Goal: Task Accomplishment & Management: Manage account settings

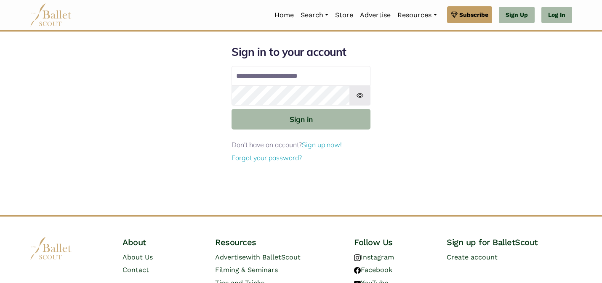
click at [191, 120] on div "**********" at bounding box center [301, 130] width 556 height 170
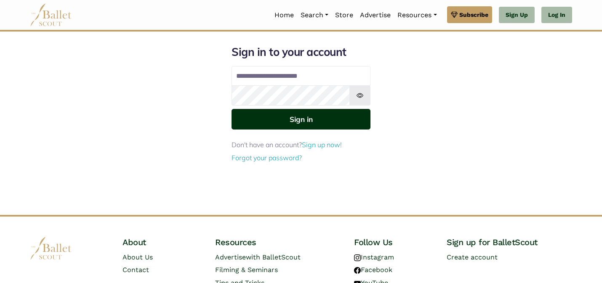
click at [313, 122] on button "Sign in" at bounding box center [301, 119] width 139 height 21
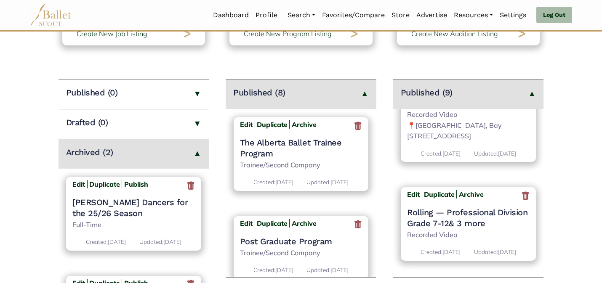
scroll to position [596, 0]
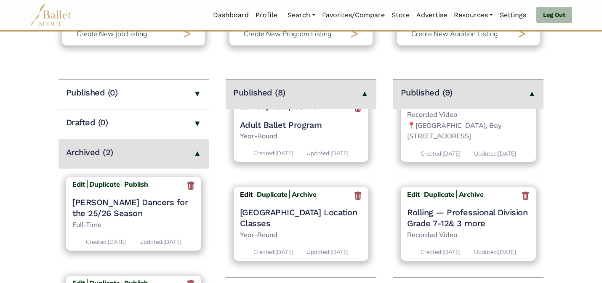
click at [246, 199] on b "Edit" at bounding box center [246, 194] width 13 height 8
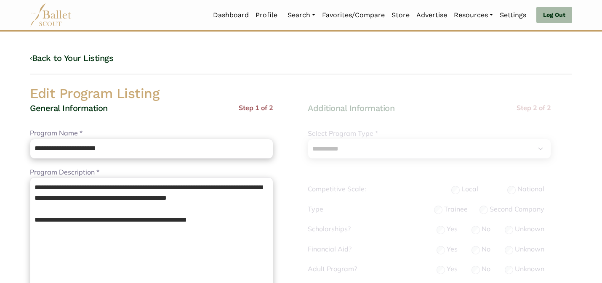
select select "**"
select select "*"
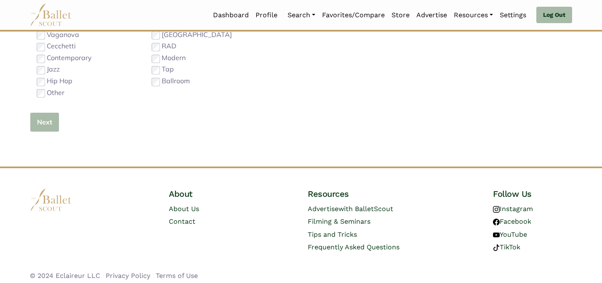
click at [45, 123] on button "Next" at bounding box center [44, 122] width 29 height 20
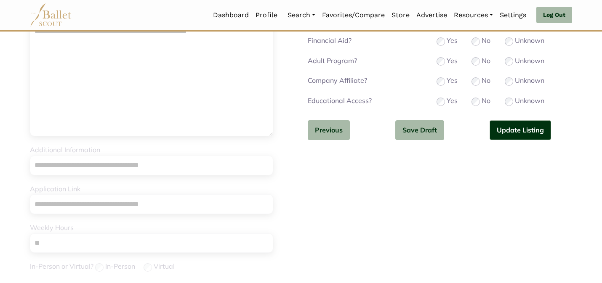
scroll to position [182, 0]
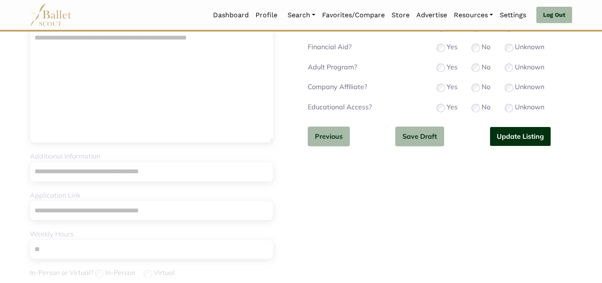
click at [507, 130] on button "Update Listing" at bounding box center [520, 137] width 61 height 20
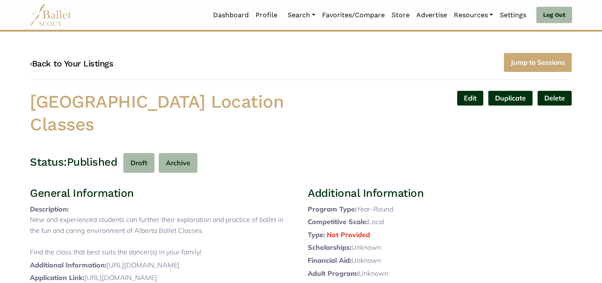
click at [98, 61] on link "‹ Back to Your Listings" at bounding box center [71, 64] width 83 height 10
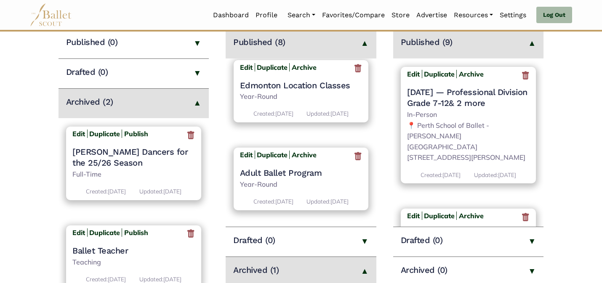
scroll to position [602, 0]
click at [245, 158] on b "Edit" at bounding box center [246, 155] width 13 height 8
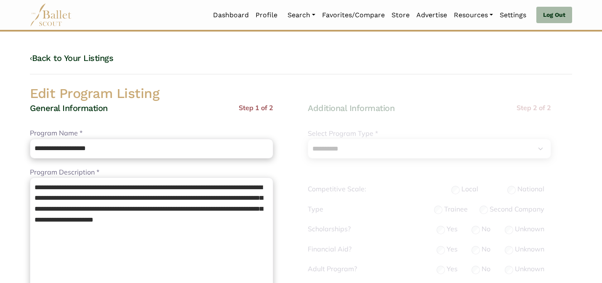
select select "**"
select select "*"
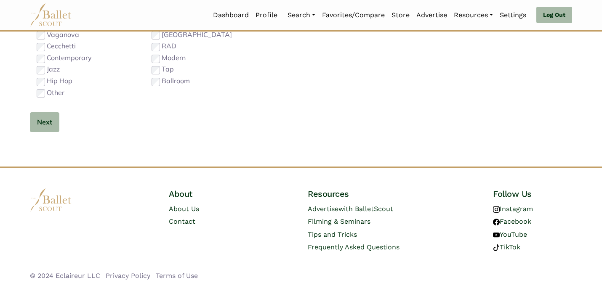
scroll to position [267, 0]
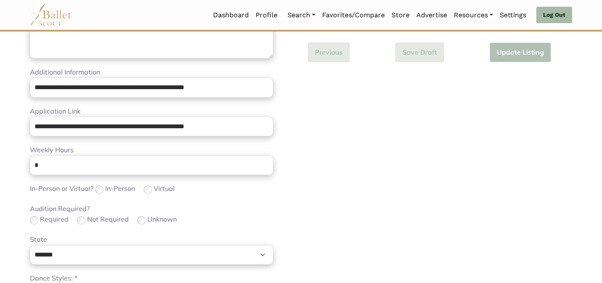
click at [175, 229] on div "**********" at bounding box center [151, 124] width 243 height 576
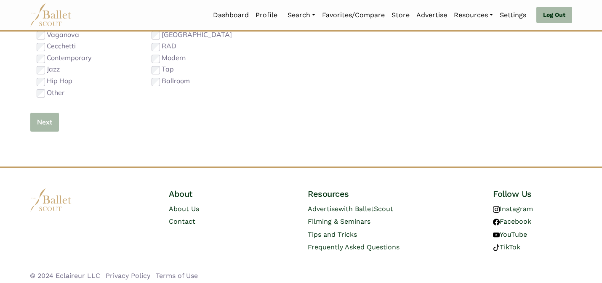
click at [49, 119] on button "Next" at bounding box center [44, 122] width 29 height 20
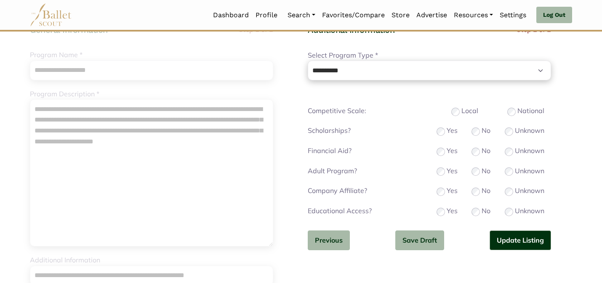
scroll to position [84, 0]
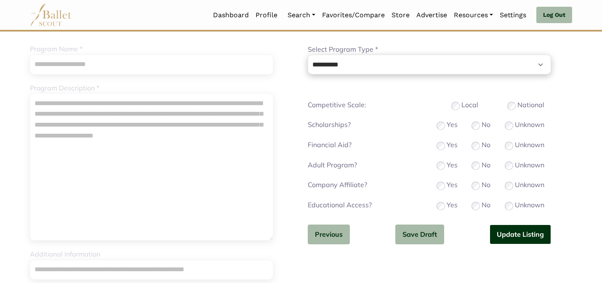
click at [518, 236] on button "Update Listing" at bounding box center [520, 235] width 61 height 20
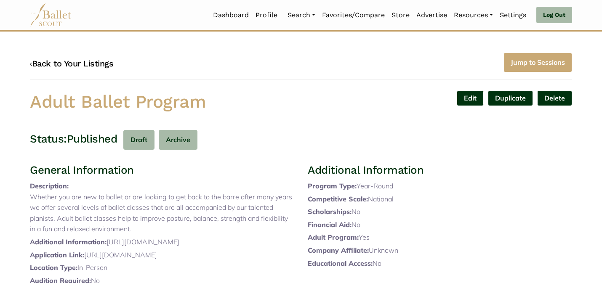
click at [90, 59] on link "‹ Back to Your Listings" at bounding box center [71, 64] width 83 height 10
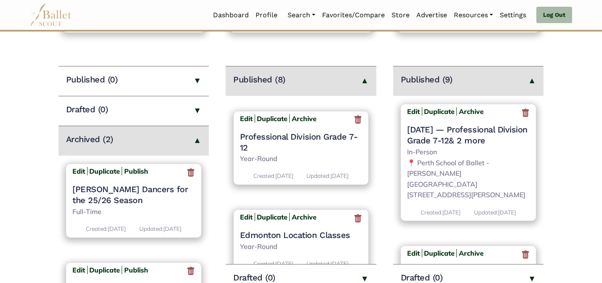
scroll to position [614, 0]
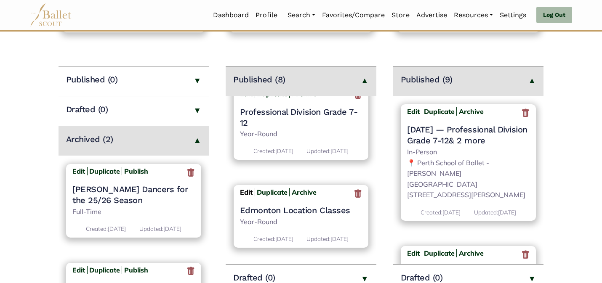
click at [246, 188] on b "Edit" at bounding box center [246, 192] width 13 height 8
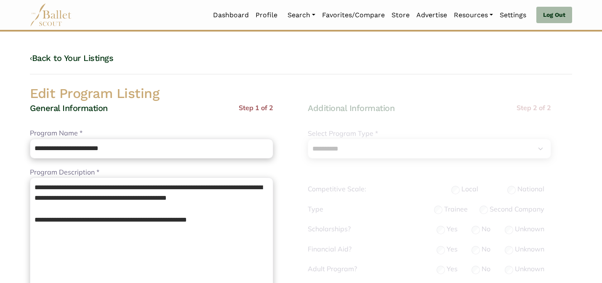
select select "**"
select select "*"
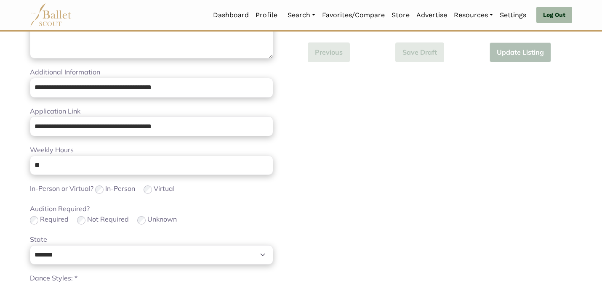
scroll to position [533, 0]
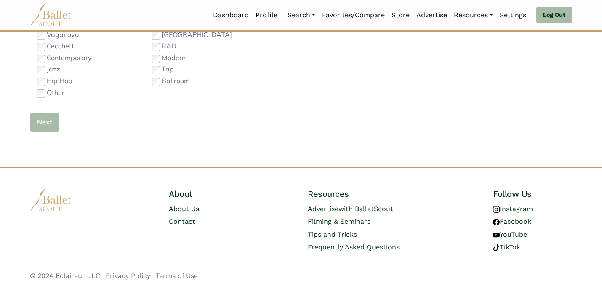
click at [46, 119] on button "Next" at bounding box center [44, 122] width 29 height 20
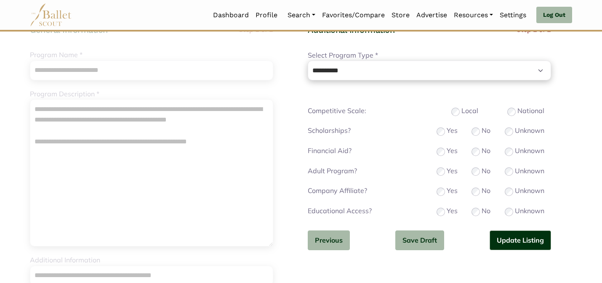
scroll to position [84, 0]
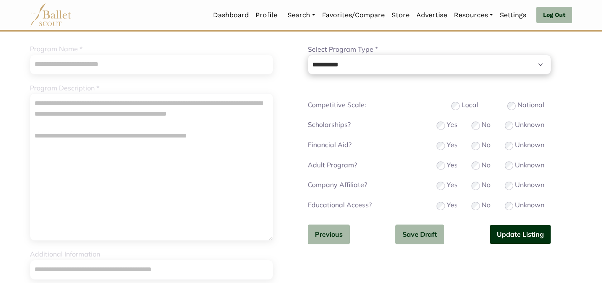
click at [507, 236] on button "Update Listing" at bounding box center [520, 235] width 61 height 20
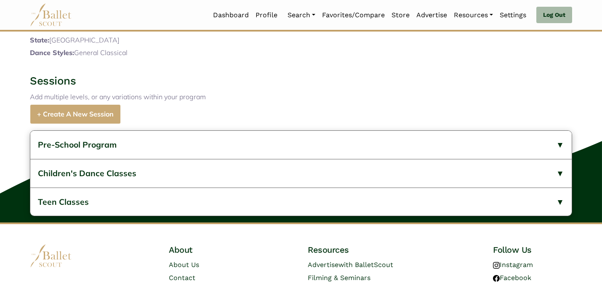
scroll to position [350, 0]
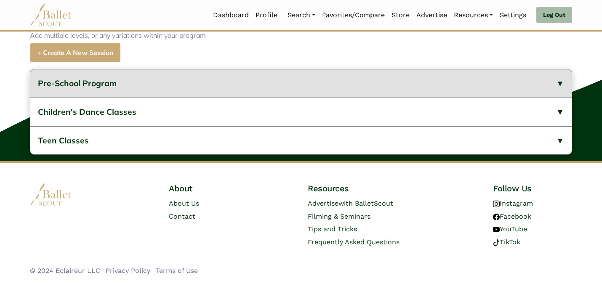
click at [168, 85] on button "Pre-School Program" at bounding box center [301, 83] width 542 height 28
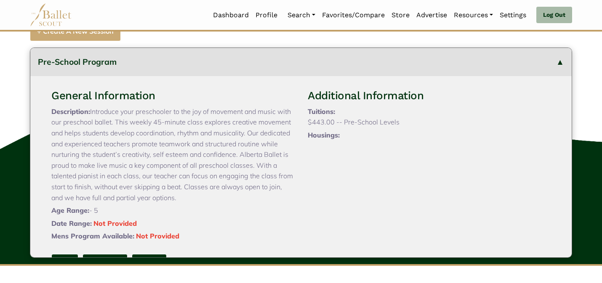
click at [168, 76] on button "Pre-School Program" at bounding box center [301, 62] width 542 height 28
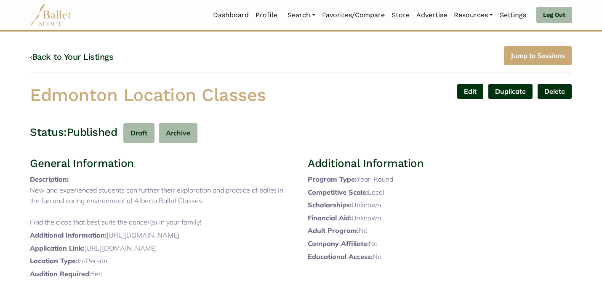
scroll to position [0, 0]
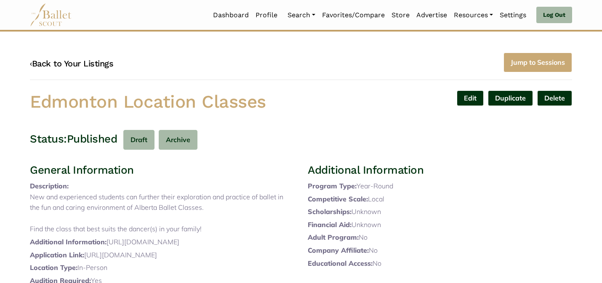
click at [73, 63] on link "‹ Back to Your Listings" at bounding box center [71, 64] width 83 height 10
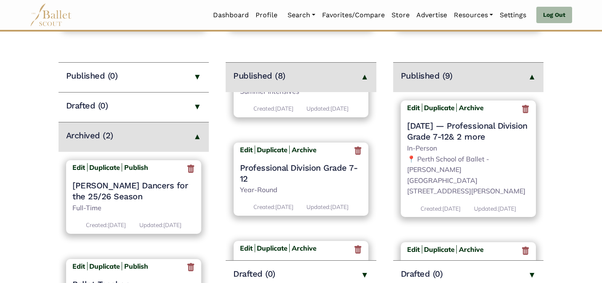
scroll to position [515, 0]
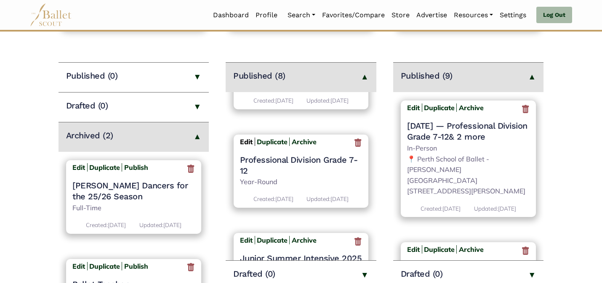
click at [243, 146] on b "Edit" at bounding box center [246, 142] width 13 height 8
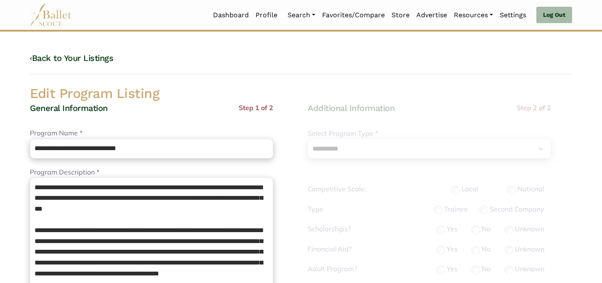
select select "**"
select select "*"
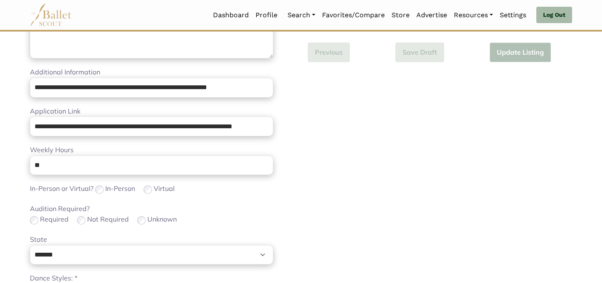
scroll to position [533, 0]
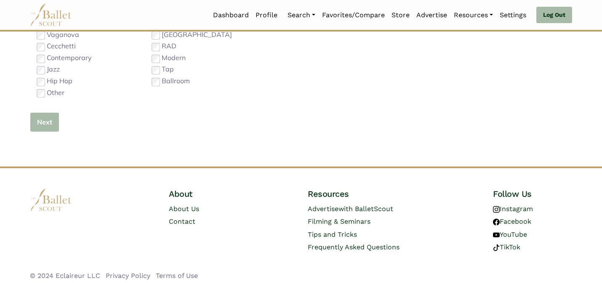
click at [53, 124] on button "Next" at bounding box center [44, 122] width 29 height 20
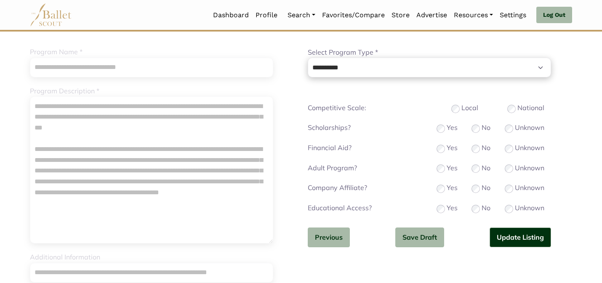
scroll to position [84, 0]
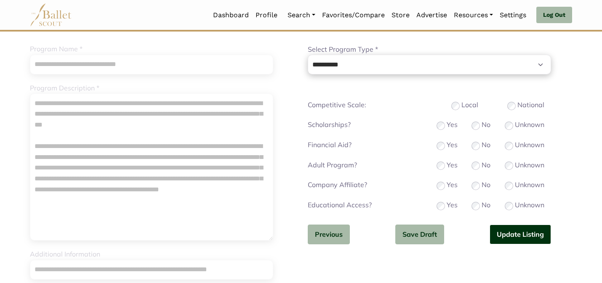
click at [500, 232] on button "Update Listing" at bounding box center [520, 235] width 61 height 20
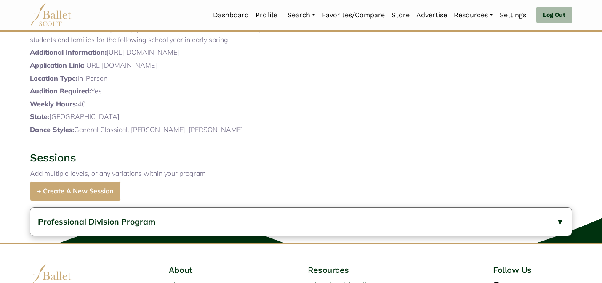
scroll to position [391, 0]
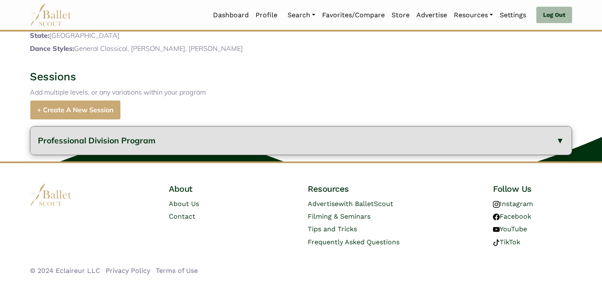
click at [257, 142] on button "Professional Division Program" at bounding box center [301, 141] width 542 height 28
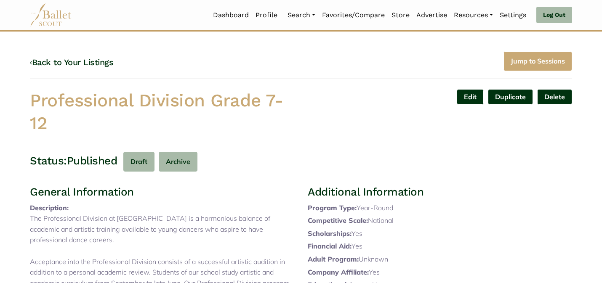
scroll to position [0, 0]
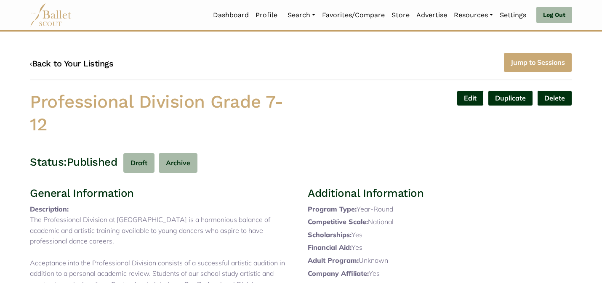
click at [82, 64] on link "‹ Back to Your Listings" at bounding box center [71, 64] width 83 height 10
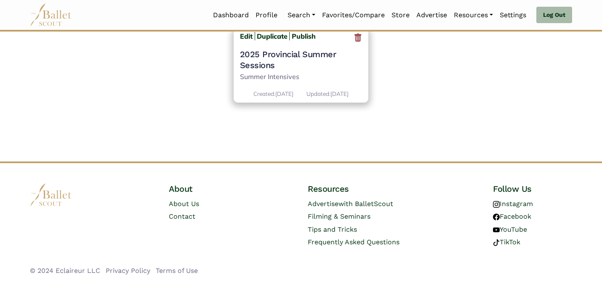
scroll to position [850, 0]
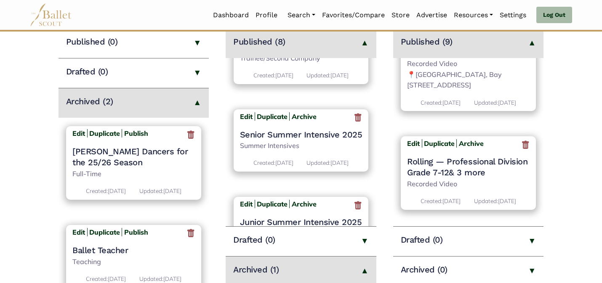
scroll to position [515, 0]
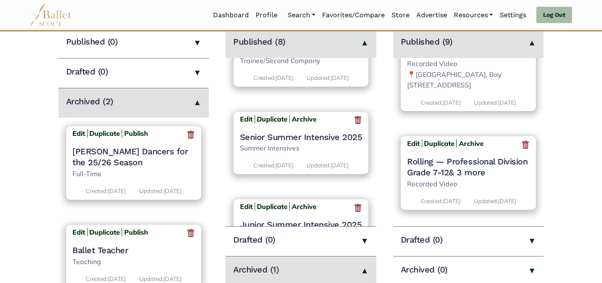
click at [318, 143] on h4 "Senior Summer Intensive 2025" at bounding box center [301, 137] width 123 height 11
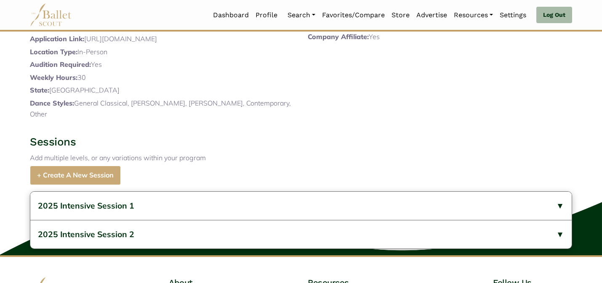
scroll to position [216, 0]
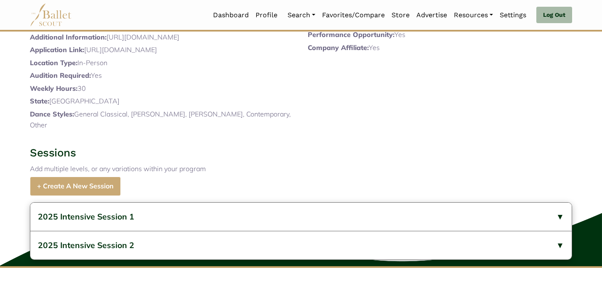
drag, startPoint x: 126, startPoint y: 80, endPoint x: 109, endPoint y: 64, distance: 23.9
click at [109, 43] on p "Additional Information: [URL][DOMAIN_NAME]" at bounding box center [162, 37] width 264 height 11
copy p "[URL][DOMAIN_NAME]"
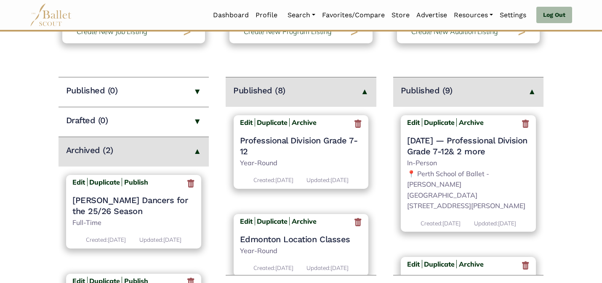
scroll to position [101, 0]
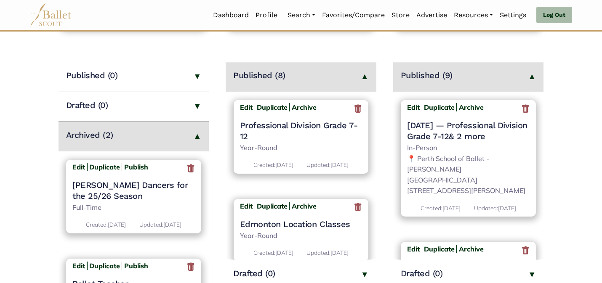
drag, startPoint x: 544, startPoint y: 104, endPoint x: 534, endPoint y: 134, distance: 31.6
click at [534, 134] on div "Edit Duplicate Archive [DATE] — Professional Division Grade 7-12 & 2 more In-Pe…" at bounding box center [468, 176] width 151 height 168
click at [549, 134] on main "Jobs Create New Job Listing > Published (0) Drafted (0) Archived (2) Edit Dupli…" at bounding box center [301, 204] width 602 height 429
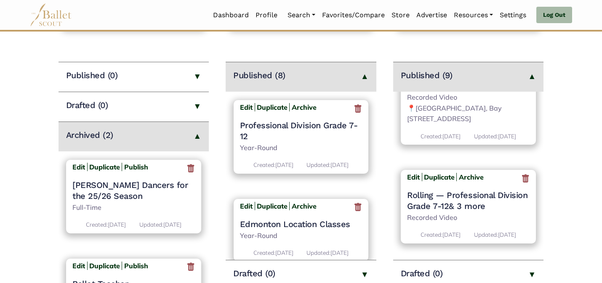
scroll to position [1002, 0]
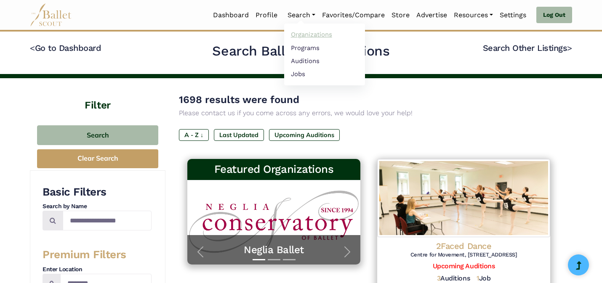
click at [296, 33] on link "Organizations" at bounding box center [324, 34] width 81 height 13
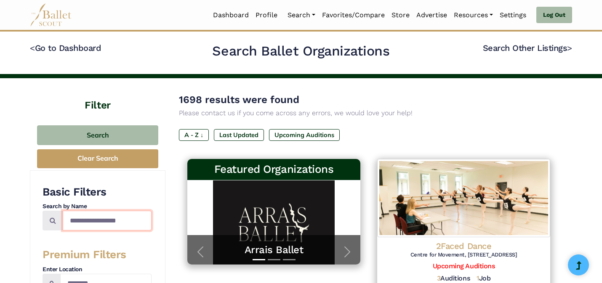
click at [104, 223] on input "Search by names..." at bounding box center [107, 221] width 89 height 20
type input "*****"
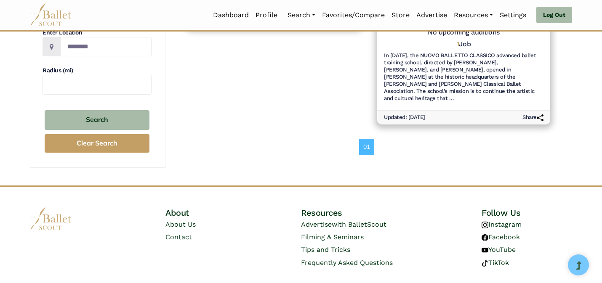
scroll to position [251, 0]
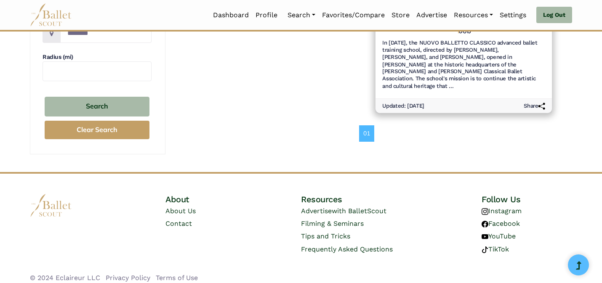
click at [478, 71] on h6 "In July 2016, the NUOVO BALLETTO CLASSICO advanced ballet training school, dire…" at bounding box center [463, 65] width 163 height 51
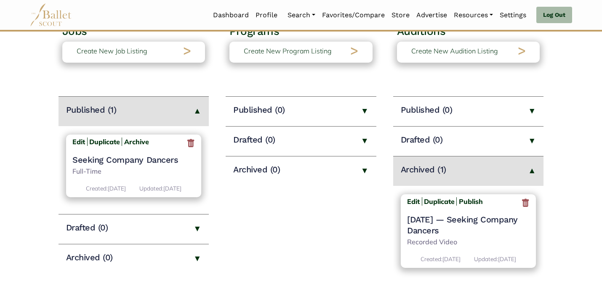
scroll to position [51, 0]
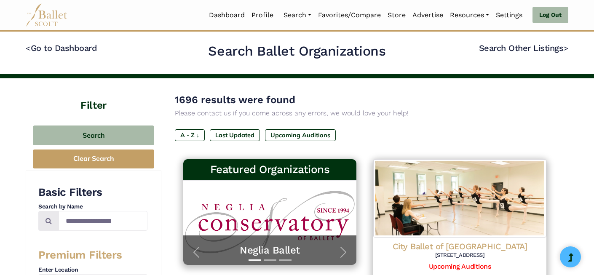
scroll to position [996, 0]
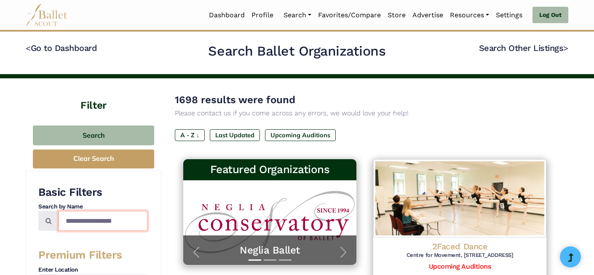
click at [120, 219] on input "Search by names..." at bounding box center [103, 221] width 89 height 20
type input "**********"
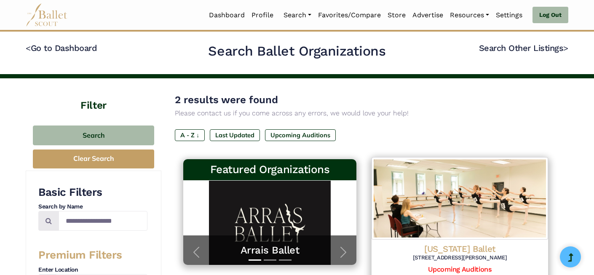
scroll to position [258, 0]
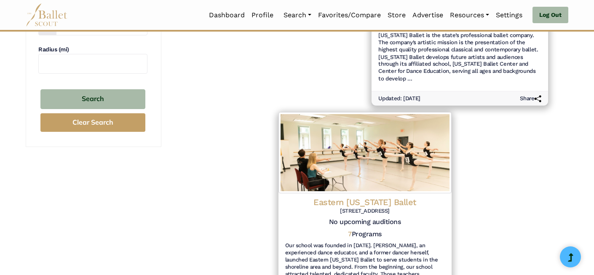
click at [458, 74] on h6 "[US_STATE] Ballet is the state’s professional ballet company. The company’s art…" at bounding box center [459, 57] width 163 height 51
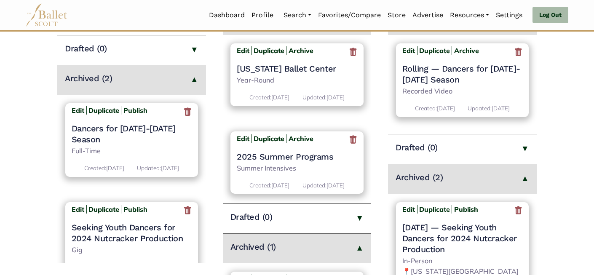
scroll to position [157, 0]
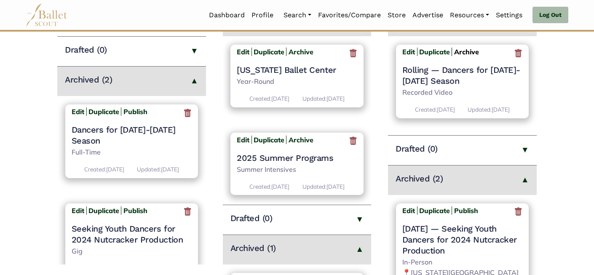
click at [470, 48] on b "Archive" at bounding box center [466, 52] width 25 height 8
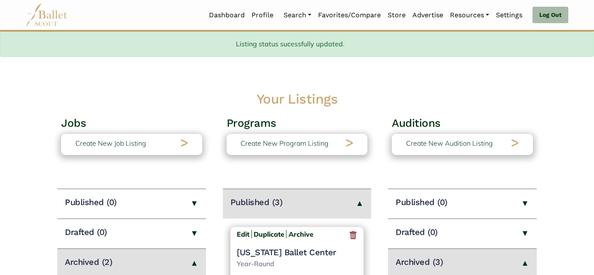
scroll to position [182, 0]
